Goal: Task Accomplishment & Management: Manage account settings

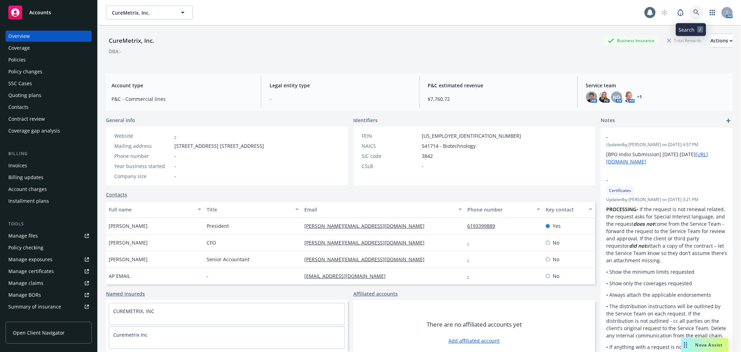
click at [694, 11] on icon at bounding box center [697, 12] width 6 height 6
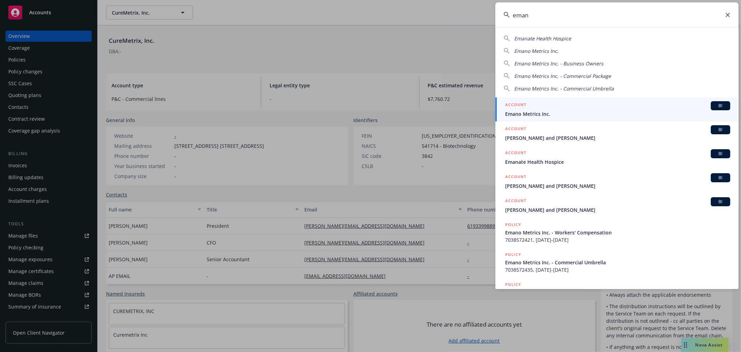
type input "emano"
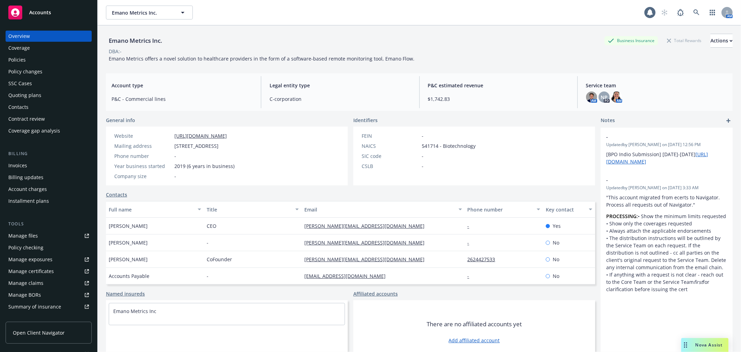
click at [33, 55] on div "Policies" at bounding box center [48, 59] width 81 height 11
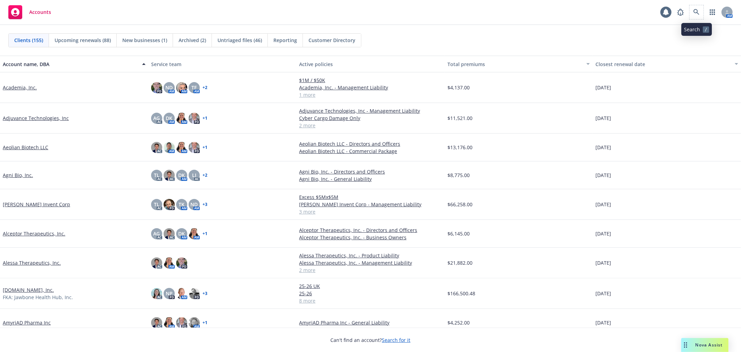
click at [693, 5] on span at bounding box center [697, 12] width 14 height 14
click at [700, 11] on icon at bounding box center [697, 12] width 6 height 6
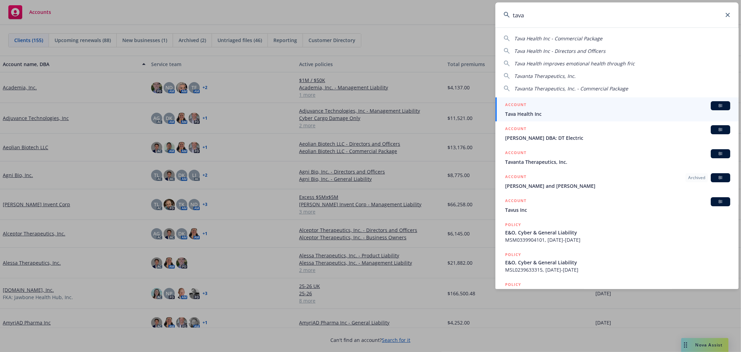
type input "tava"
click at [538, 114] on span "Tava Health Inc" at bounding box center [617, 113] width 225 height 7
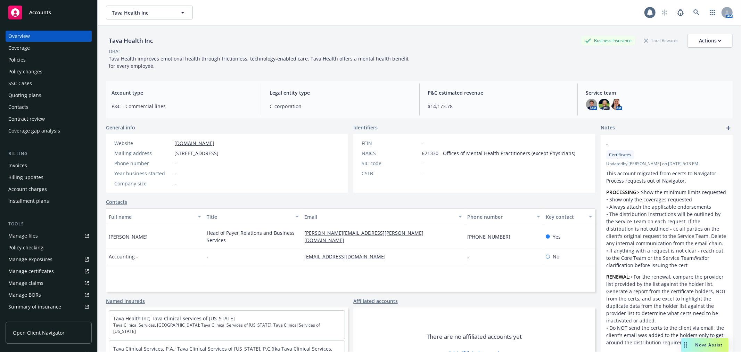
click at [18, 237] on div "Manage files" at bounding box center [23, 235] width 30 height 11
click at [41, 53] on div "Coverage" at bounding box center [48, 47] width 81 height 11
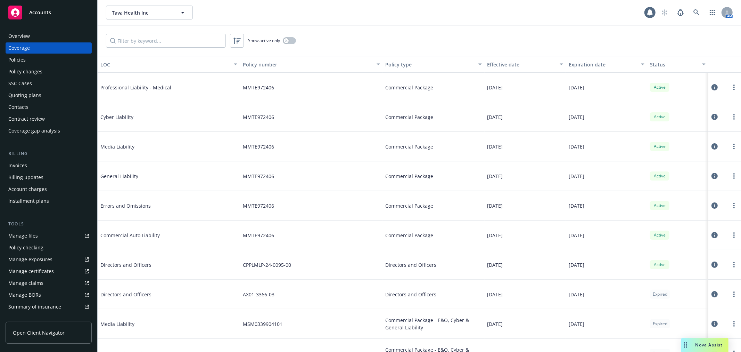
click at [43, 56] on div "Policies" at bounding box center [48, 59] width 81 height 11
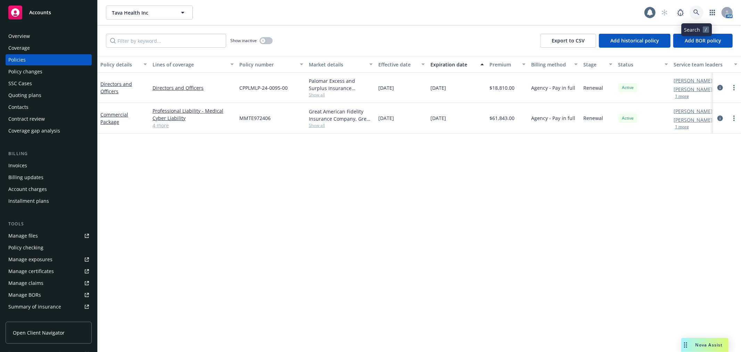
click at [695, 7] on link at bounding box center [697, 13] width 14 height 14
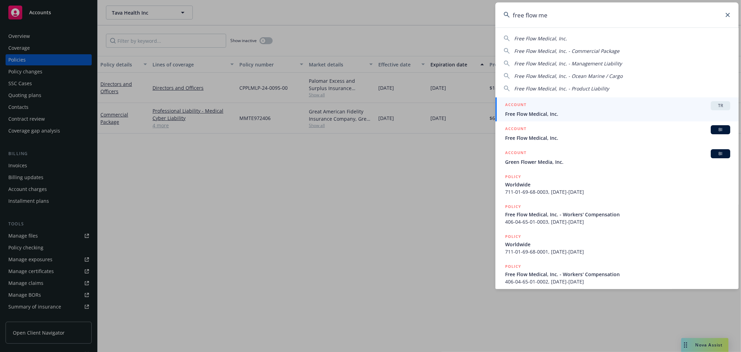
type input "free flow me"
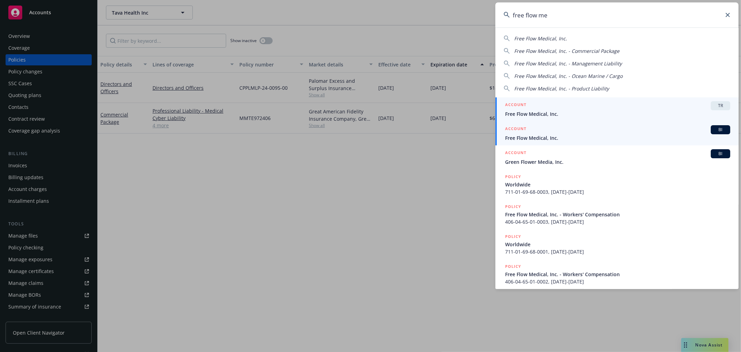
click at [549, 135] on span "Free Flow Medical, Inc." at bounding box center [617, 137] width 225 height 7
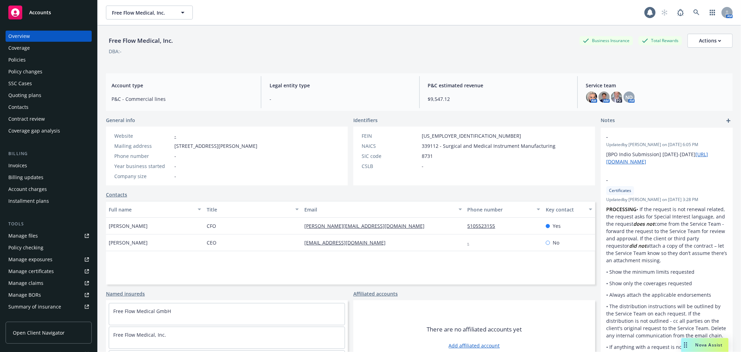
click at [47, 56] on div "Policies" at bounding box center [48, 59] width 81 height 11
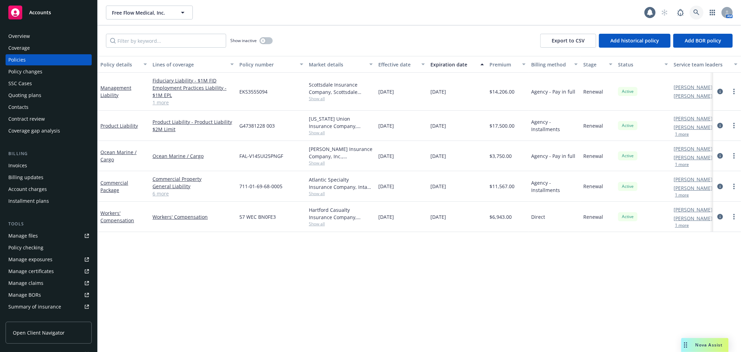
click at [697, 12] on icon at bounding box center [697, 12] width 6 height 6
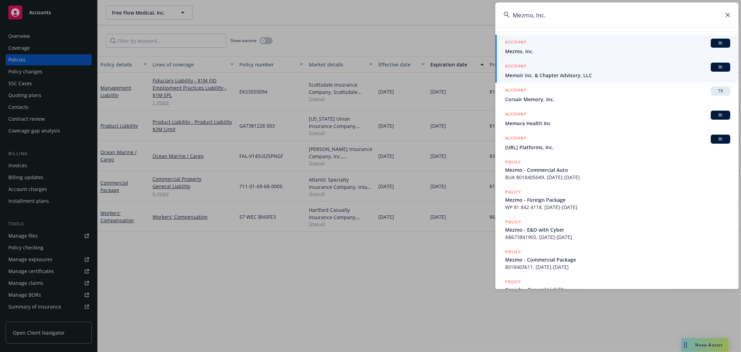
type input "Mezmo, Inc."
click at [571, 35] on link "ACCOUNT BI Mezmo, Inc." at bounding box center [617, 47] width 243 height 24
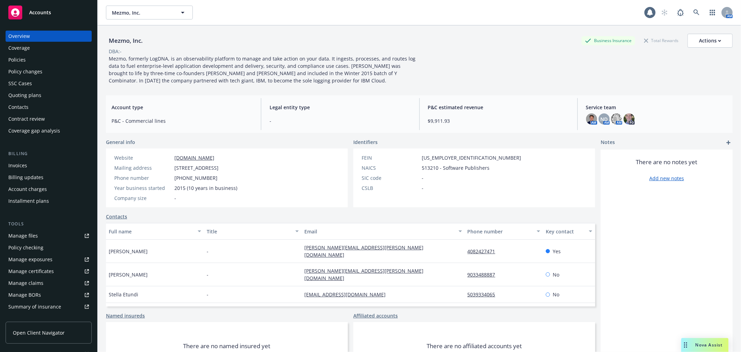
click at [26, 93] on div "Quoting plans" at bounding box center [24, 95] width 33 height 11
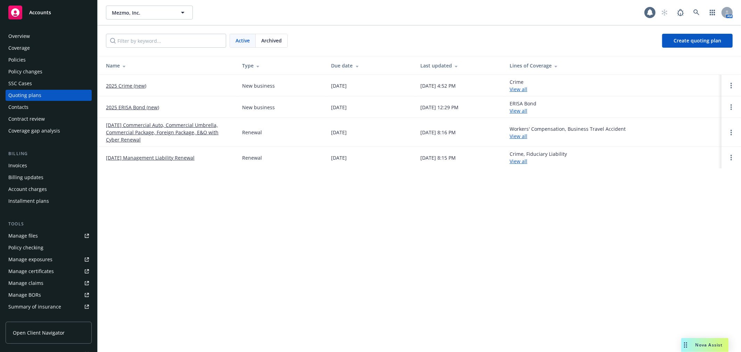
click at [200, 130] on link "[DATE] Commercial Auto, Commercial Umbrella, Commercial Package, Foreign Packag…" at bounding box center [168, 132] width 125 height 22
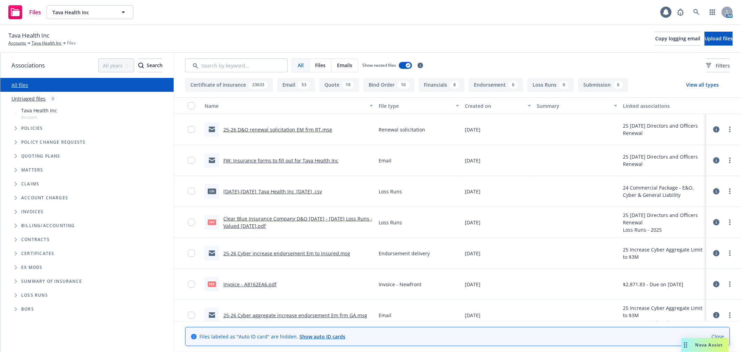
click at [13, 255] on span "Folder Tree Example" at bounding box center [15, 253] width 11 height 11
click at [26, 284] on span "Folder Tree Example" at bounding box center [21, 279] width 11 height 11
click at [19, 284] on span "Folder Tree Example" at bounding box center [21, 279] width 11 height 11
click at [22, 268] on span "Folder Tree Example" at bounding box center [21, 265] width 11 height 11
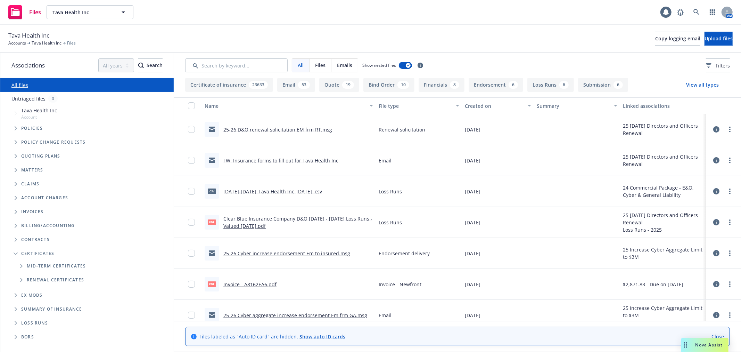
click at [42, 255] on span "Certificates" at bounding box center [37, 253] width 33 height 4
click at [33, 252] on span "Certificates" at bounding box center [37, 253] width 33 height 4
click at [17, 255] on icon "Folder Tree Example" at bounding box center [16, 253] width 4 height 3
click at [14, 240] on span "Folder Tree Example" at bounding box center [15, 239] width 11 height 11
click at [14, 240] on icon "Folder Tree Example" at bounding box center [16, 239] width 4 height 3
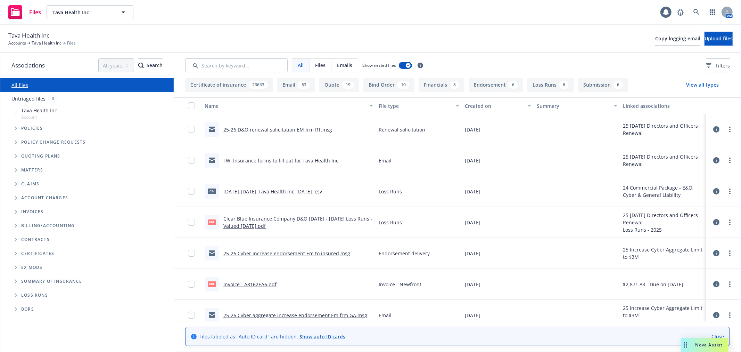
click at [8, 267] on ul "Billing/Accounting Contracts Certificates Ex Mods Summary of insurance Loss Run…" at bounding box center [86, 267] width 173 height 97
click at [10, 269] on span "Folder Tree Example" at bounding box center [15, 267] width 11 height 11
click at [11, 269] on span "Folder Tree Example" at bounding box center [15, 267] width 11 height 11
click at [17, 268] on span "Folder Tree Example" at bounding box center [15, 267] width 11 height 11
click at [17, 268] on icon "Folder Tree Example" at bounding box center [16, 267] width 4 height 3
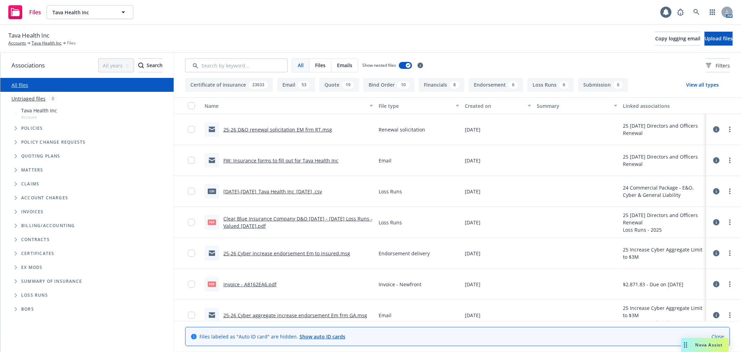
click at [718, 334] on link "Close" at bounding box center [718, 336] width 13 height 7
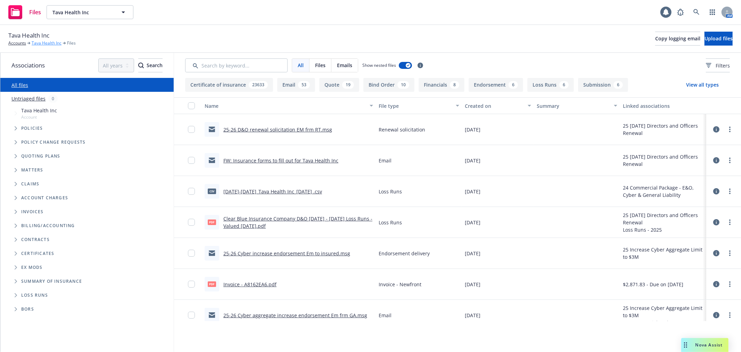
click at [37, 43] on link "Tava Health Inc" at bounding box center [47, 43] width 30 height 6
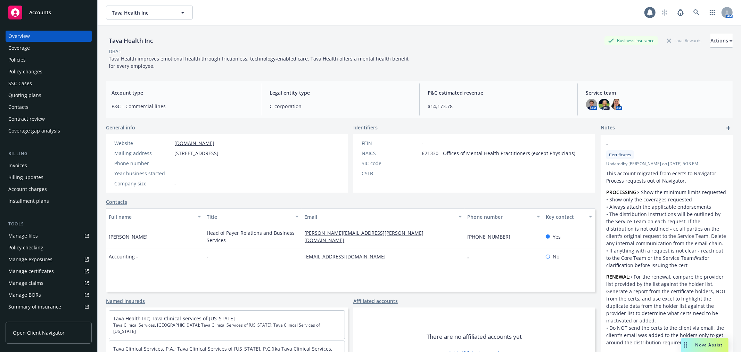
click at [38, 237] on link "Manage files" at bounding box center [49, 235] width 86 height 11
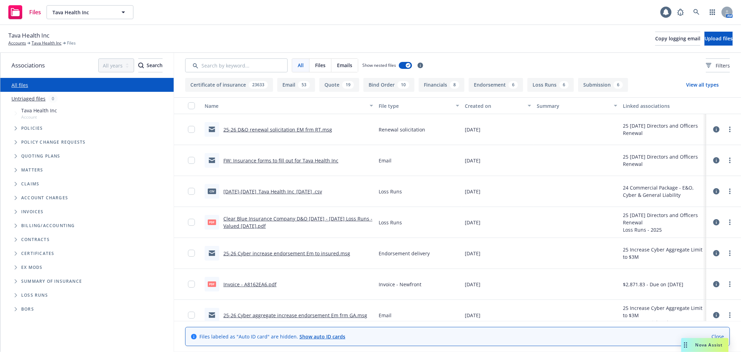
click at [33, 266] on span "Ex Mods" at bounding box center [31, 267] width 21 height 4
click at [16, 267] on icon "Folder Tree Example" at bounding box center [16, 267] width 2 height 4
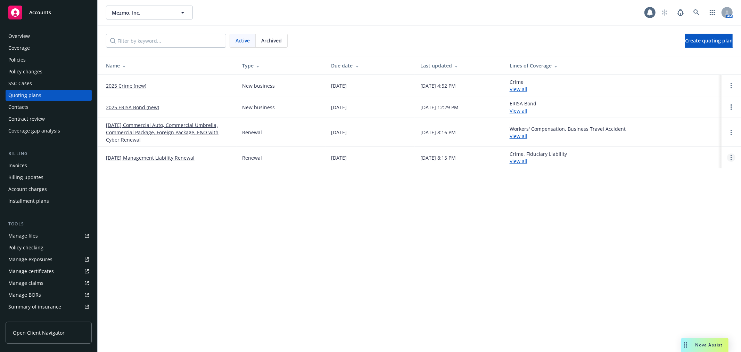
click at [734, 157] on link "Open options" at bounding box center [732, 157] width 8 height 8
click at [689, 152] on span "Archive" at bounding box center [683, 152] width 34 height 7
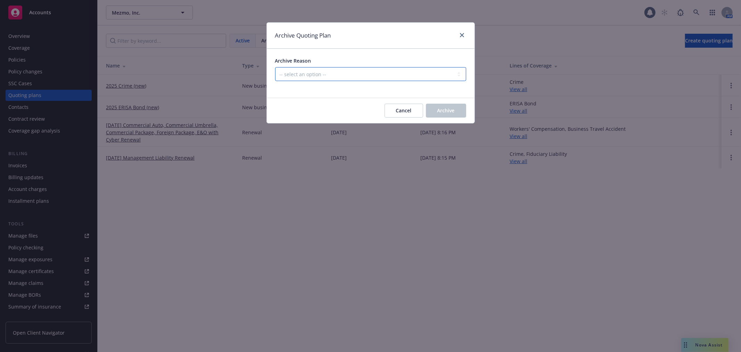
click at [407, 73] on select "-- select an option -- All policies in this renewal plan are auto-renewed Creat…" at bounding box center [370, 74] width 191 height 14
select select "ARCHIVED_DUPLICATE"
click at [275, 67] on select "-- select an option -- All policies in this renewal plan are auto-renewed Creat…" at bounding box center [370, 74] width 191 height 14
click at [458, 113] on button "Archive" at bounding box center [446, 111] width 40 height 14
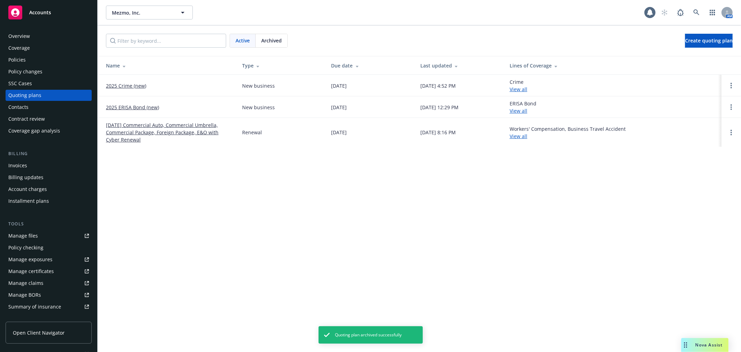
click at [141, 125] on link "[DATE] Commercial Auto, Commercial Umbrella, Commercial Package, Foreign Packag…" at bounding box center [168, 132] width 125 height 22
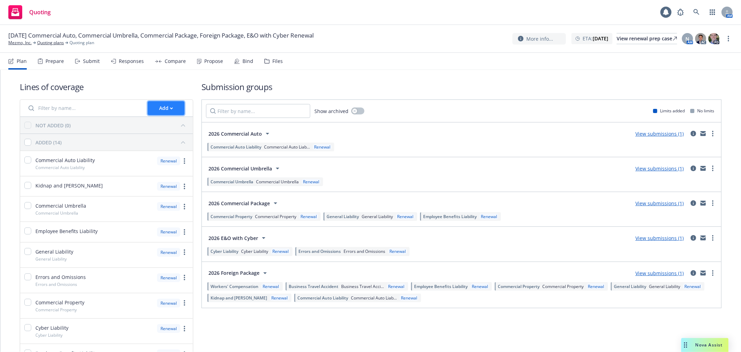
click at [164, 103] on div "Add" at bounding box center [166, 107] width 14 height 13
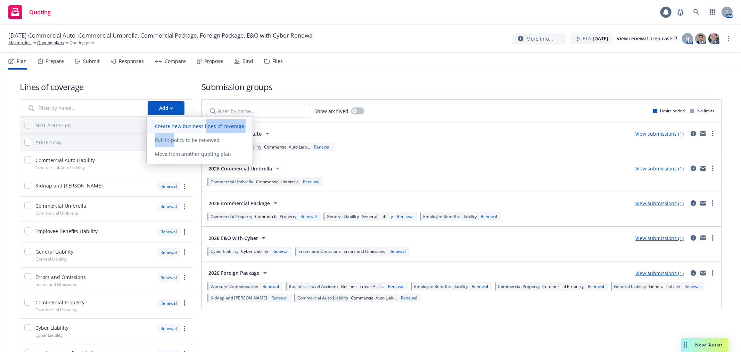
drag, startPoint x: 174, startPoint y: 136, endPoint x: 204, endPoint y: 124, distance: 32.1
click at [204, 124] on div "Create new business lines of coverage Pull in policy to be renewed Move from an…" at bounding box center [200, 140] width 106 height 42
click at [204, 124] on span "Create new business lines of coverage" at bounding box center [200, 126] width 106 height 7
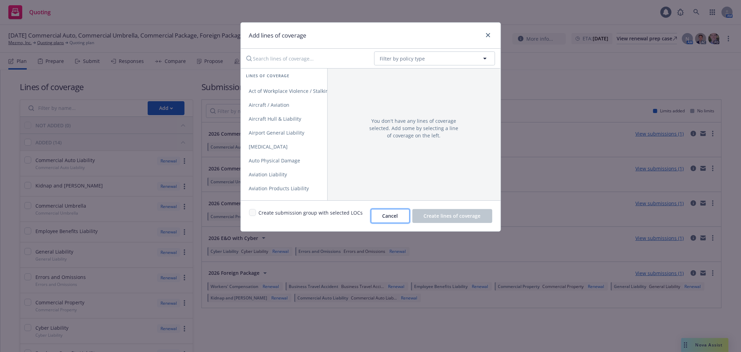
click at [384, 213] on span "Cancel" at bounding box center [391, 215] width 16 height 7
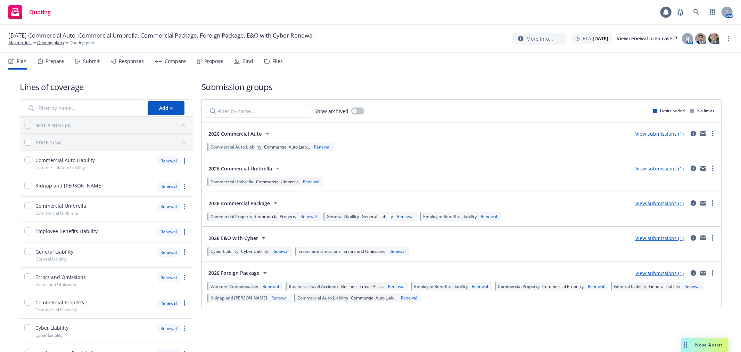
click at [171, 100] on div "Add" at bounding box center [106, 108] width 173 height 17
click at [171, 105] on div "Add" at bounding box center [166, 107] width 14 height 13
click at [174, 159] on link "Move from another quoting plan" at bounding box center [200, 154] width 106 height 14
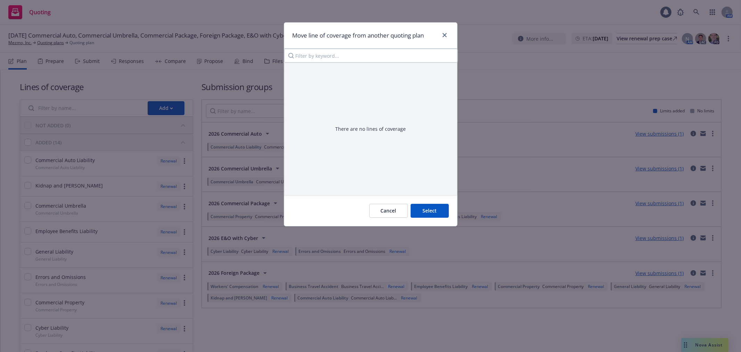
click at [348, 47] on div "Move line of coverage from another quoting plan" at bounding box center [370, 36] width 173 height 26
drag, startPoint x: 347, startPoint y: 58, endPoint x: 447, endPoint y: 25, distance: 106.2
click at [348, 58] on input "Filter by keyword..." at bounding box center [371, 56] width 174 height 14
click at [445, 31] on link "close" at bounding box center [445, 35] width 8 height 8
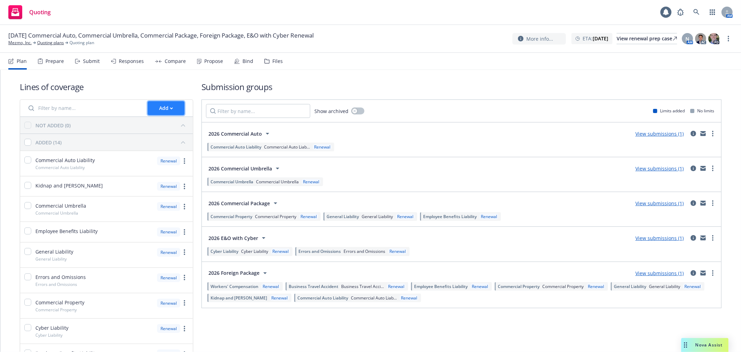
click at [160, 105] on div "Add" at bounding box center [166, 107] width 14 height 13
click at [123, 114] on input "Filter by name..." at bounding box center [83, 108] width 119 height 14
click at [183, 111] on div "Add" at bounding box center [166, 108] width 45 height 14
click at [169, 105] on div "Add" at bounding box center [166, 107] width 14 height 13
click at [176, 140] on span "Pull in policy to be renewed" at bounding box center [187, 140] width 81 height 7
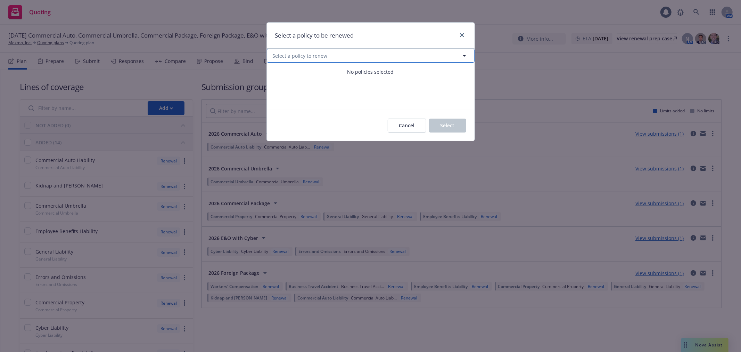
click at [377, 58] on button "Select a policy to renew" at bounding box center [371, 56] width 208 height 14
select select "ACTIVE"
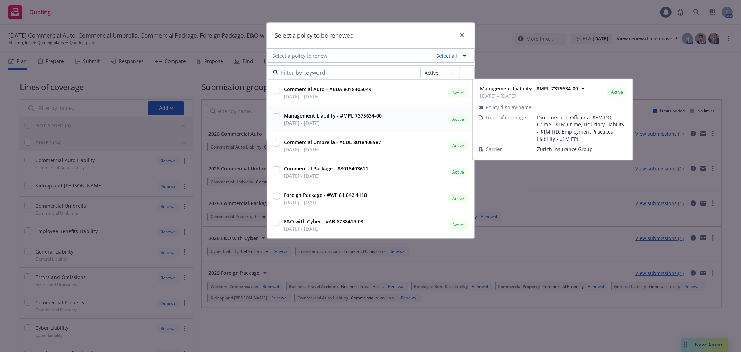
click at [279, 118] on input "checkbox" at bounding box center [276, 116] width 7 height 7
checkbox input "true"
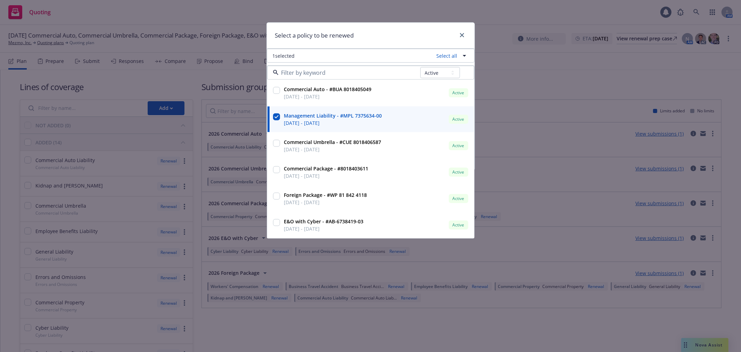
click at [394, 40] on div "Select a policy to be renewed" at bounding box center [371, 36] width 208 height 26
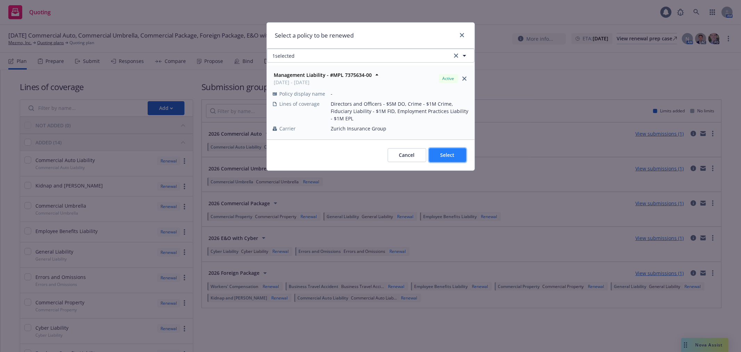
click at [451, 153] on span "Select" at bounding box center [448, 155] width 14 height 7
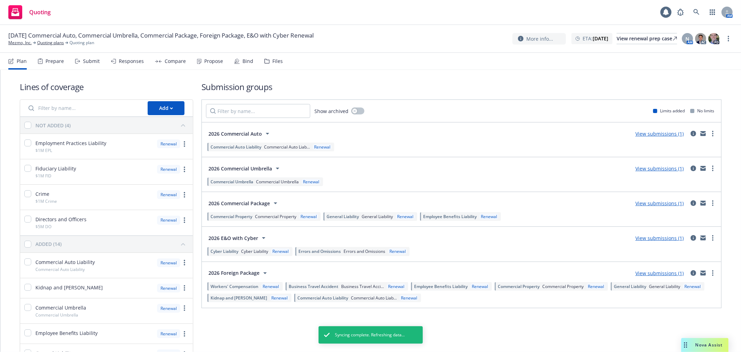
click at [21, 118] on div "NOT ADDED (4)" at bounding box center [106, 125] width 173 height 17
click at [28, 129] on div "NOT ADDED (4)" at bounding box center [106, 125] width 173 height 17
click at [28, 125] on input "checkbox" at bounding box center [27, 125] width 7 height 7
checkbox input "true"
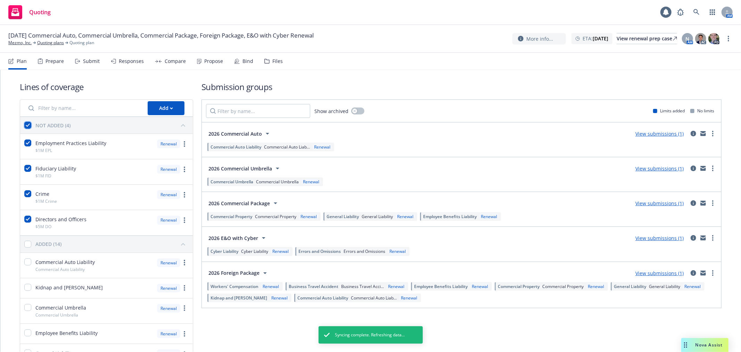
checkbox input "true"
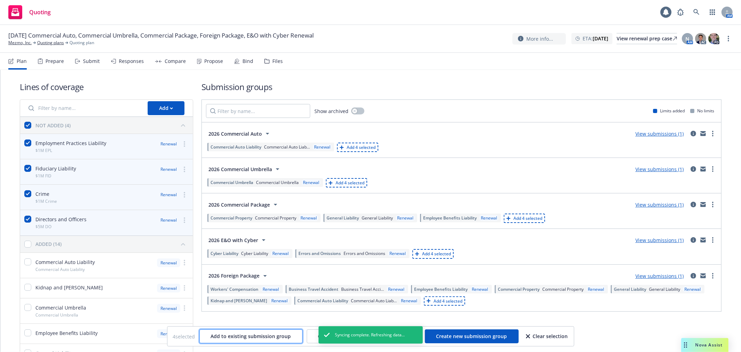
click at [254, 336] on span "Add to existing submission group" at bounding box center [251, 336] width 80 height 7
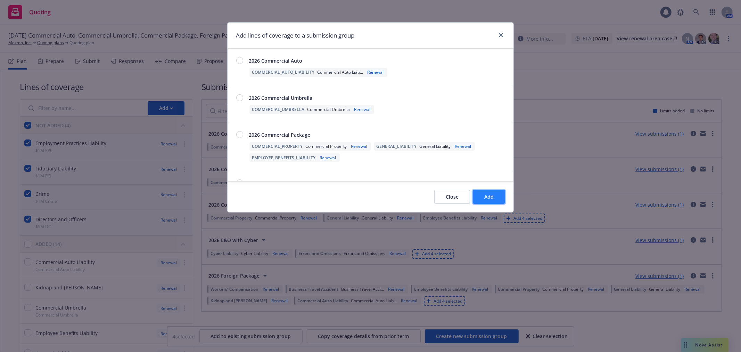
click at [490, 197] on span "Add" at bounding box center [489, 196] width 9 height 7
checkbox input "false"
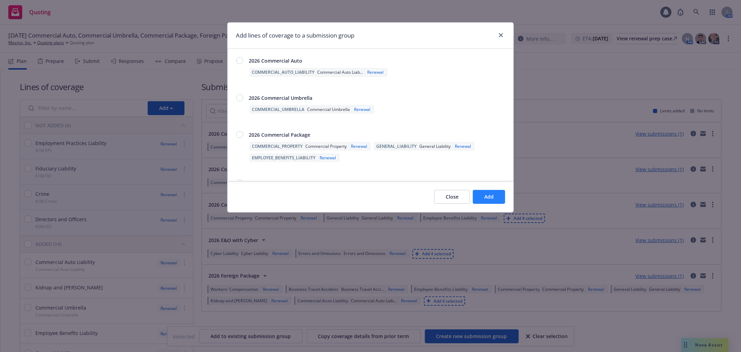
checkbox input "false"
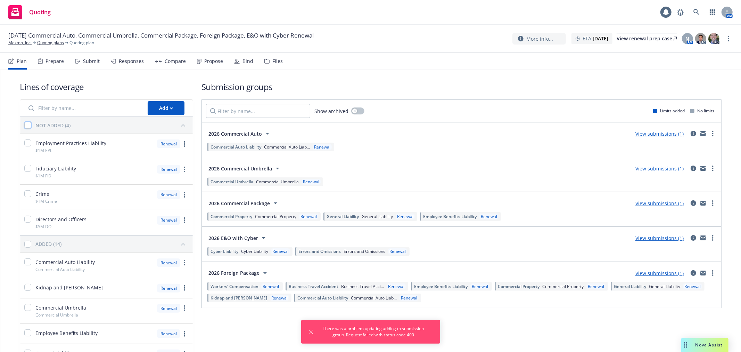
click at [30, 127] on input "checkbox" at bounding box center [27, 125] width 7 height 7
checkbox input "true"
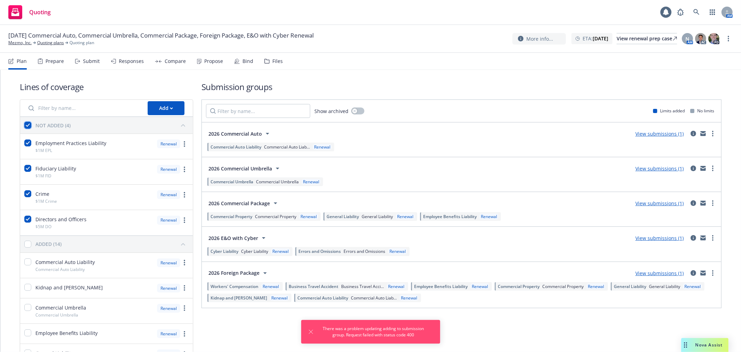
checkbox input "true"
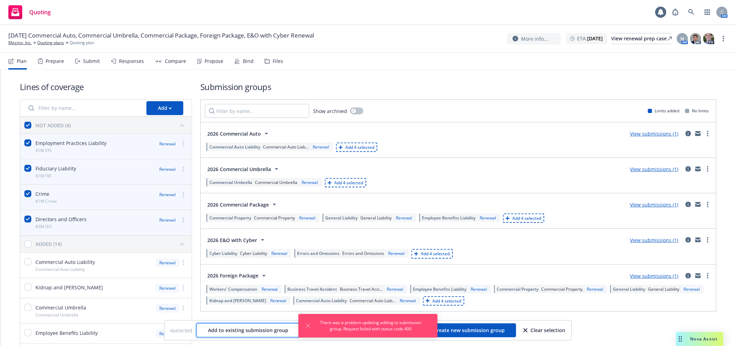
click at [242, 330] on span "Add to existing submission group" at bounding box center [248, 330] width 80 height 7
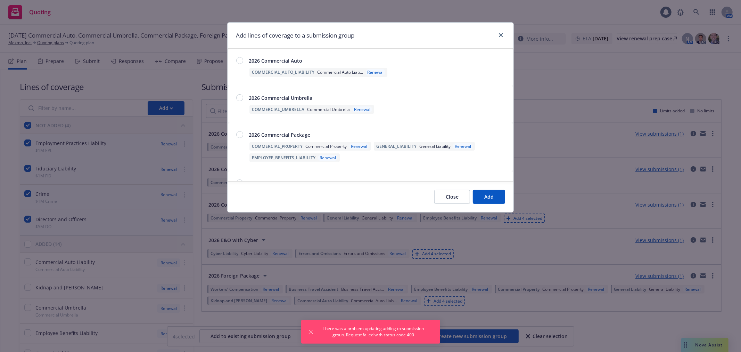
click at [492, 36] on div "Add lines of coverage to a submission group" at bounding box center [371, 36] width 286 height 26
drag, startPoint x: 485, startPoint y: 342, endPoint x: 485, endPoint y: 333, distance: 9.7
click at [485, 338] on div "Add lines of coverage to a submission group 2026 Commercial Auto COMMERCIAL_AUT…" at bounding box center [370, 176] width 741 height 352
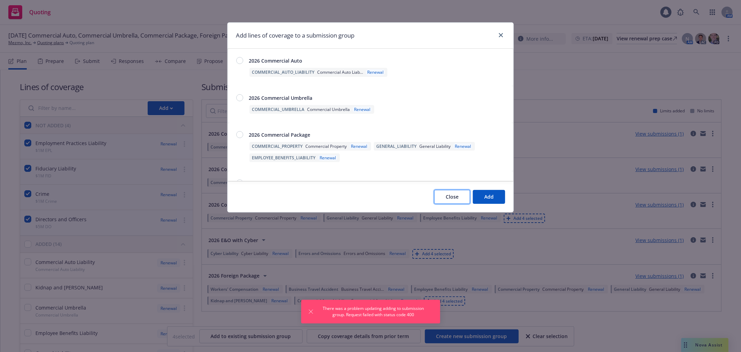
click at [441, 203] on button "Close" at bounding box center [452, 197] width 36 height 14
checkbox input "false"
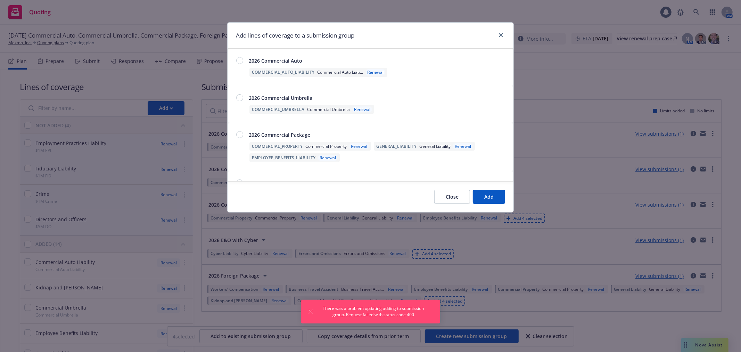
checkbox input "false"
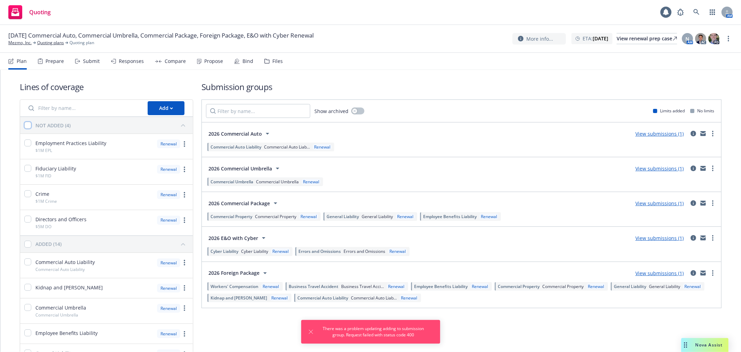
click at [30, 127] on input "checkbox" at bounding box center [27, 125] width 7 height 7
checkbox input "true"
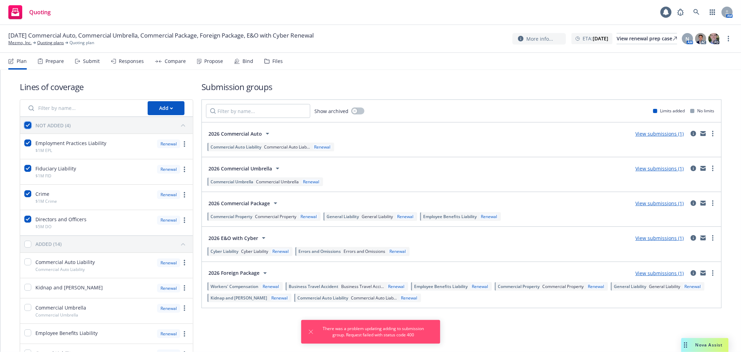
checkbox input "true"
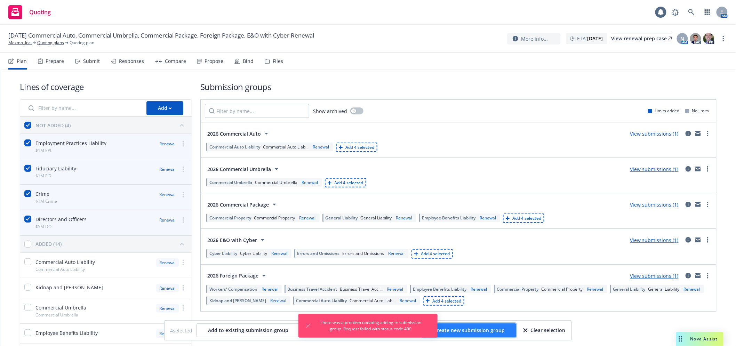
click at [460, 331] on span "Create new submission group" at bounding box center [468, 330] width 71 height 7
checkbox input "false"
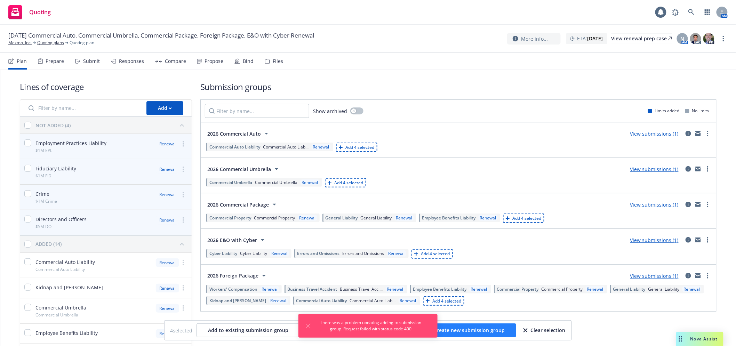
checkbox input "false"
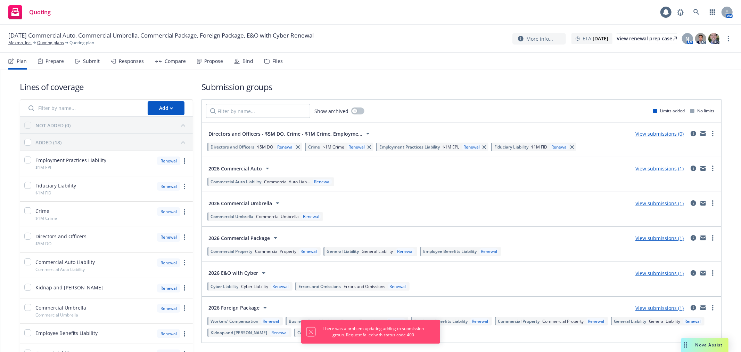
click at [308, 330] on icon "Dismiss notification" at bounding box center [311, 332] width 6 height 6
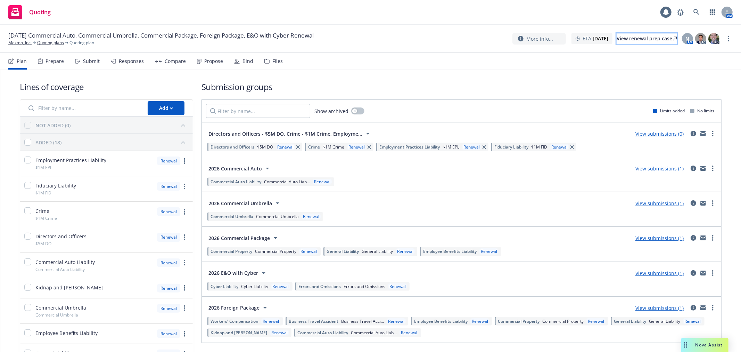
click at [641, 37] on div "View renewal prep case" at bounding box center [647, 38] width 60 height 10
click at [10, 43] on link "Mezmo, Inc." at bounding box center [19, 43] width 23 height 6
